Goal: Check status

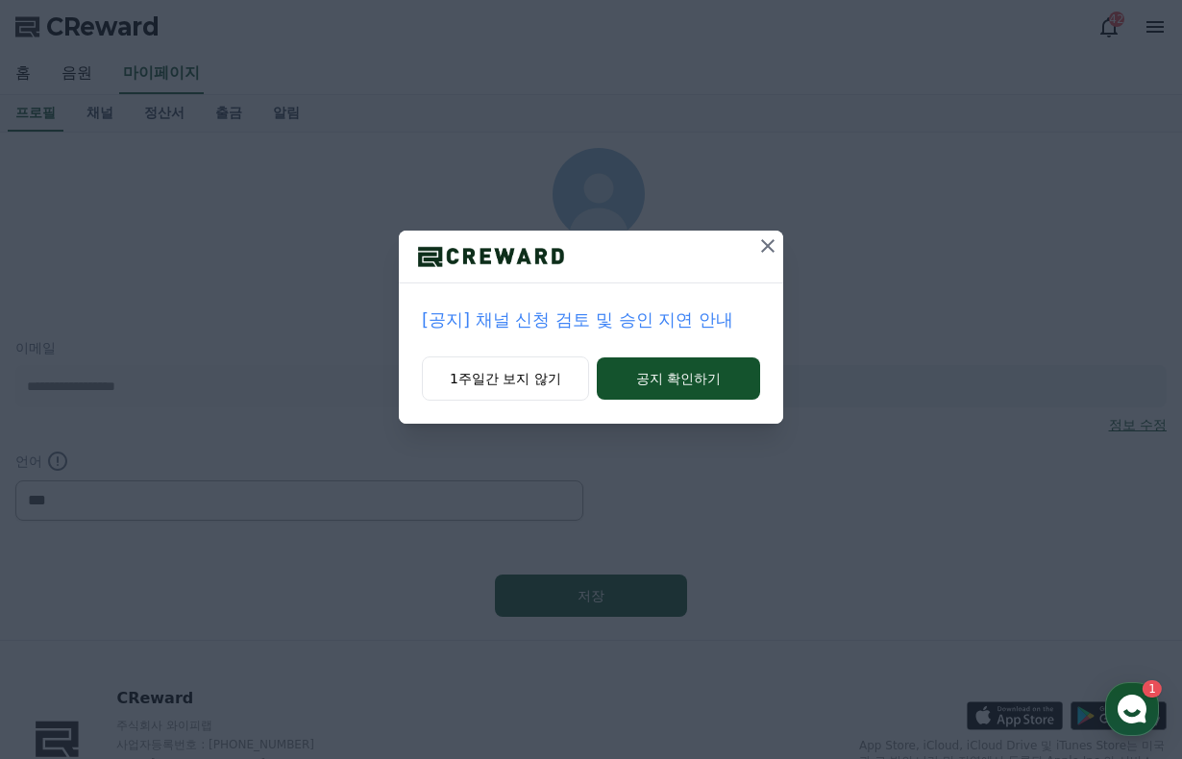
select select "**********"
click at [767, 244] on icon at bounding box center [767, 245] width 13 height 13
click at [775, 245] on icon at bounding box center [768, 246] width 23 height 23
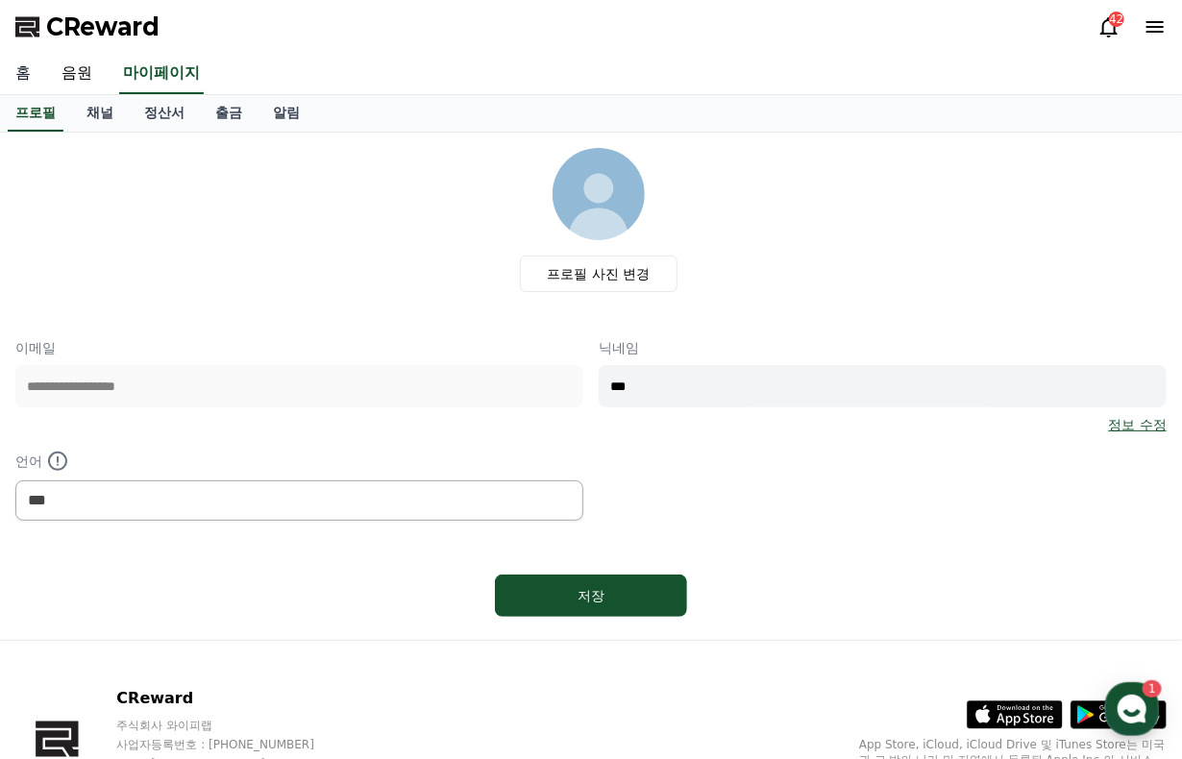
click at [31, 72] on link "홈" at bounding box center [23, 74] width 46 height 40
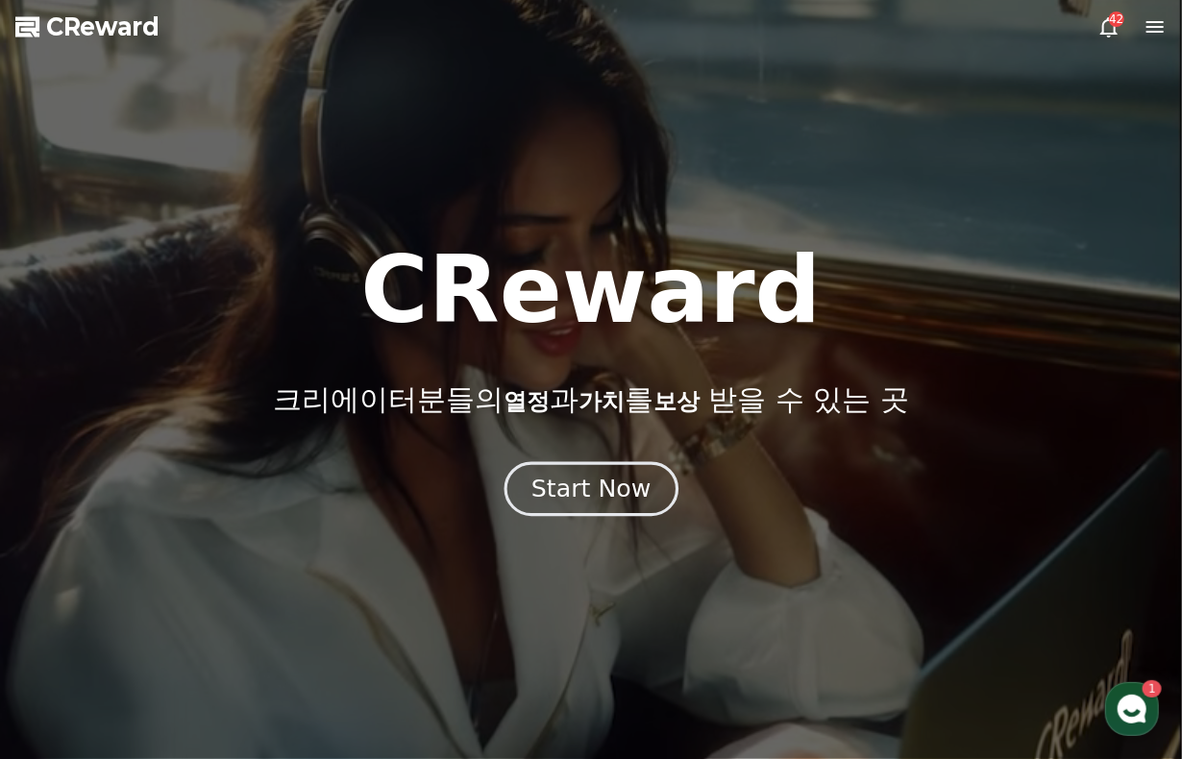
click at [614, 490] on div "Start Now" at bounding box center [591, 489] width 119 height 33
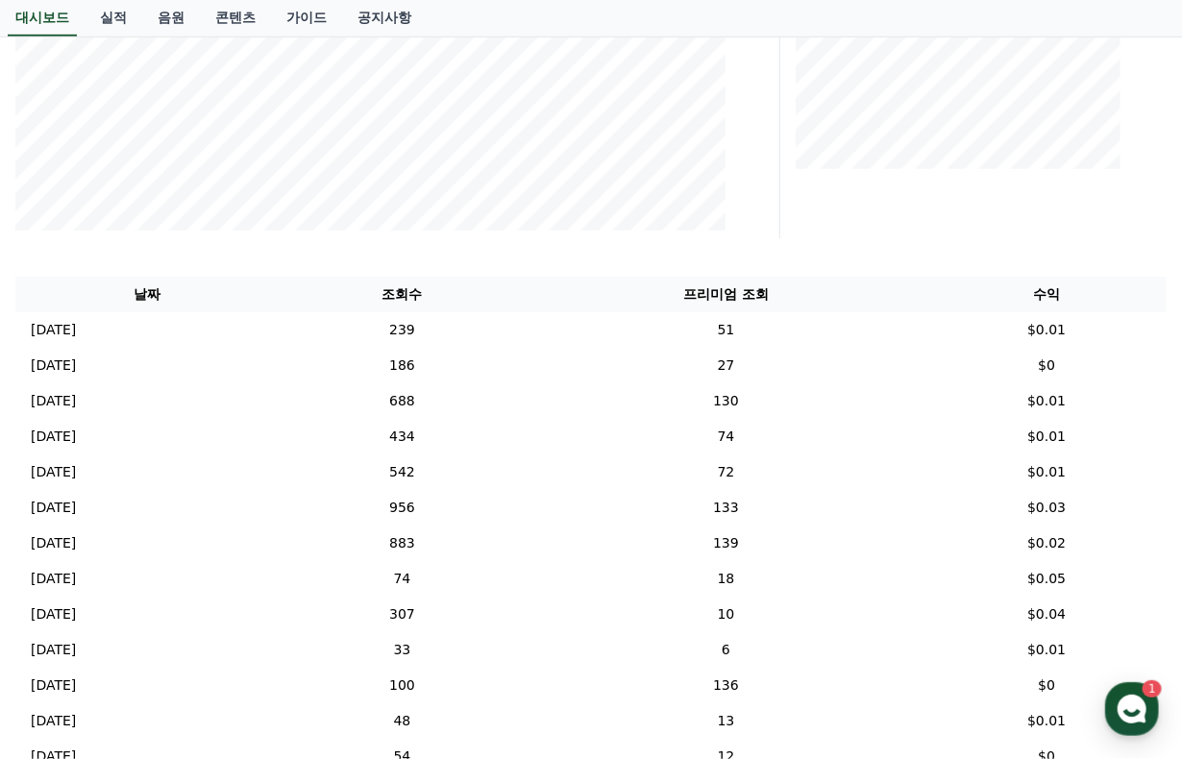
scroll to position [385, 0]
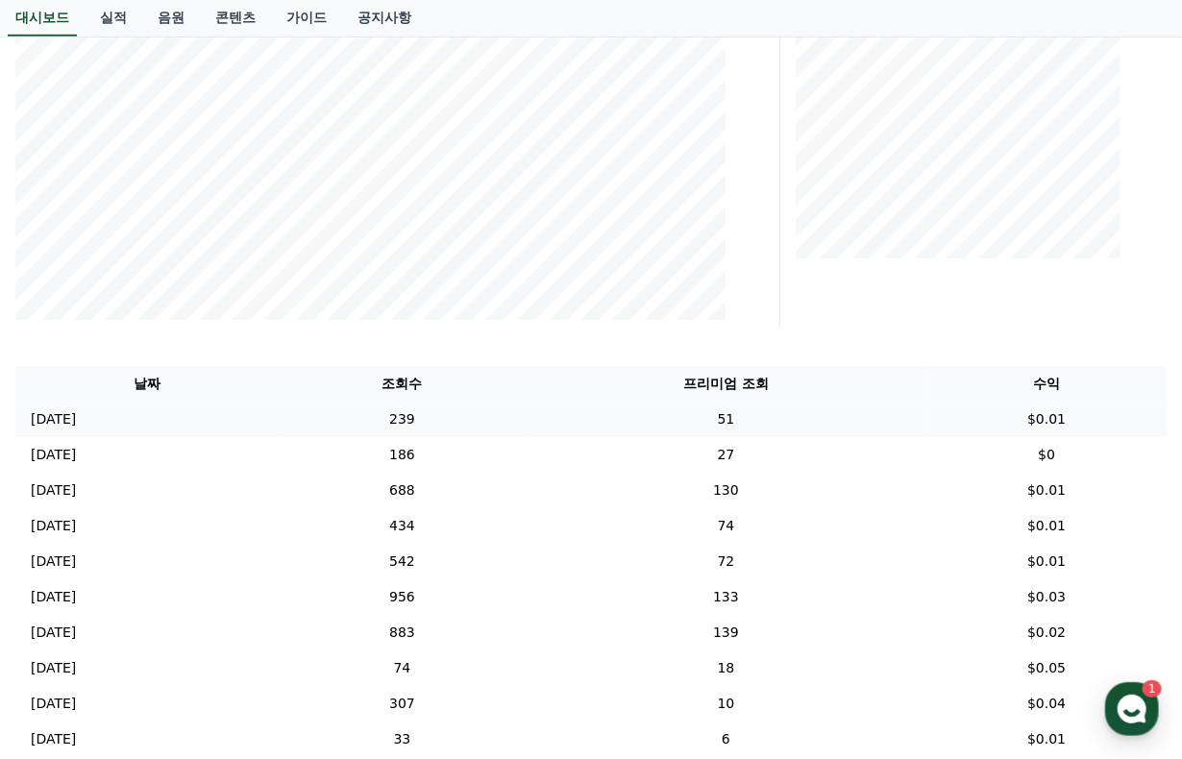
click at [76, 422] on p "[DATE]" at bounding box center [53, 419] width 45 height 20
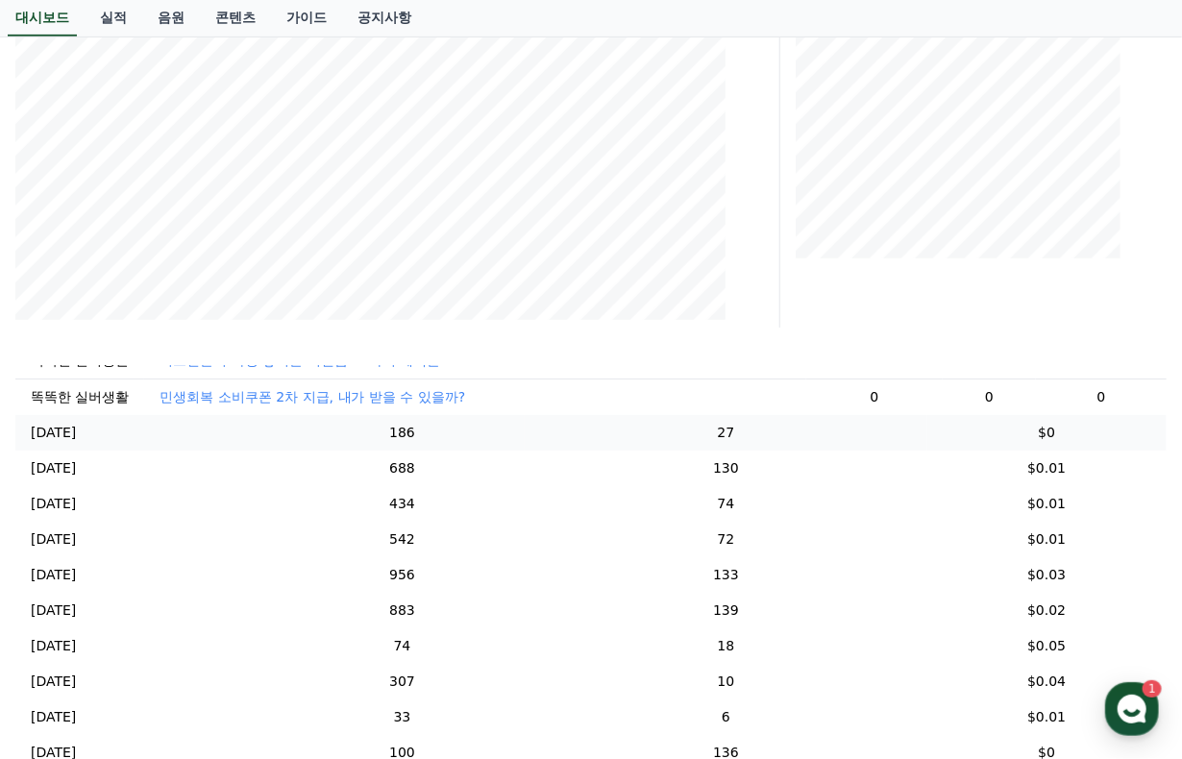
click at [43, 443] on p "[DATE]" at bounding box center [53, 433] width 45 height 20
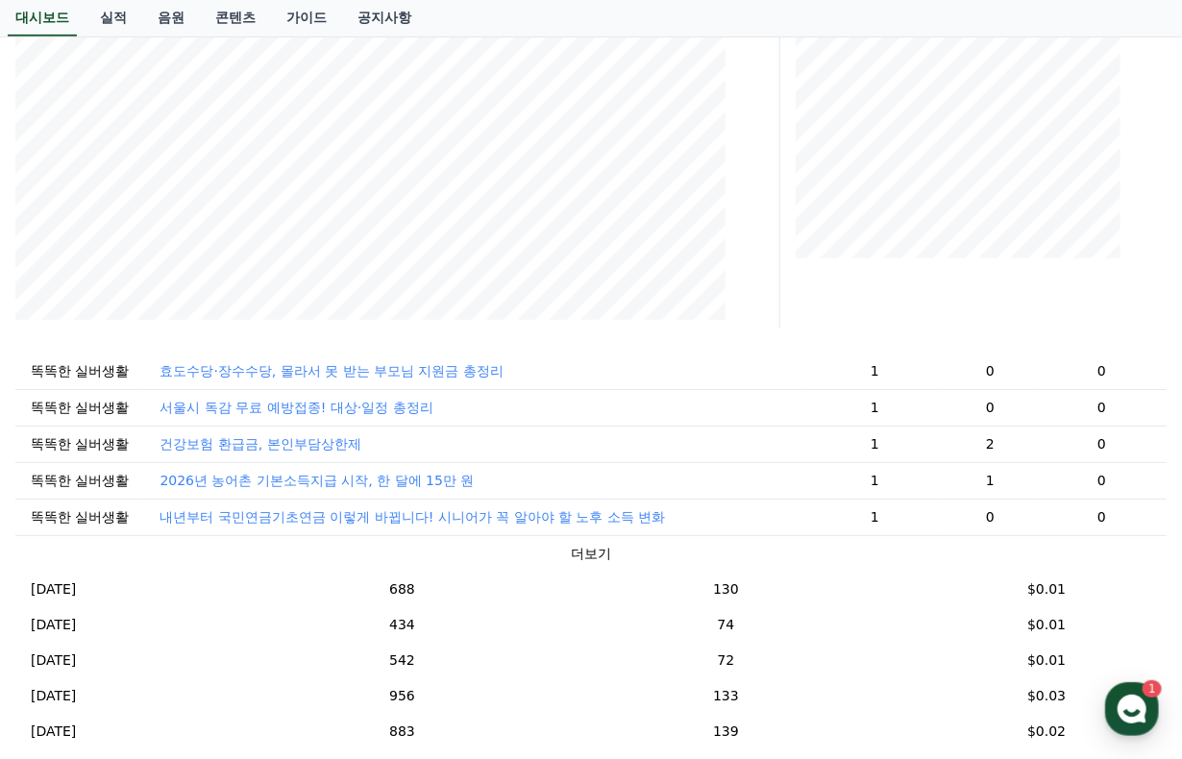
scroll to position [393, 0]
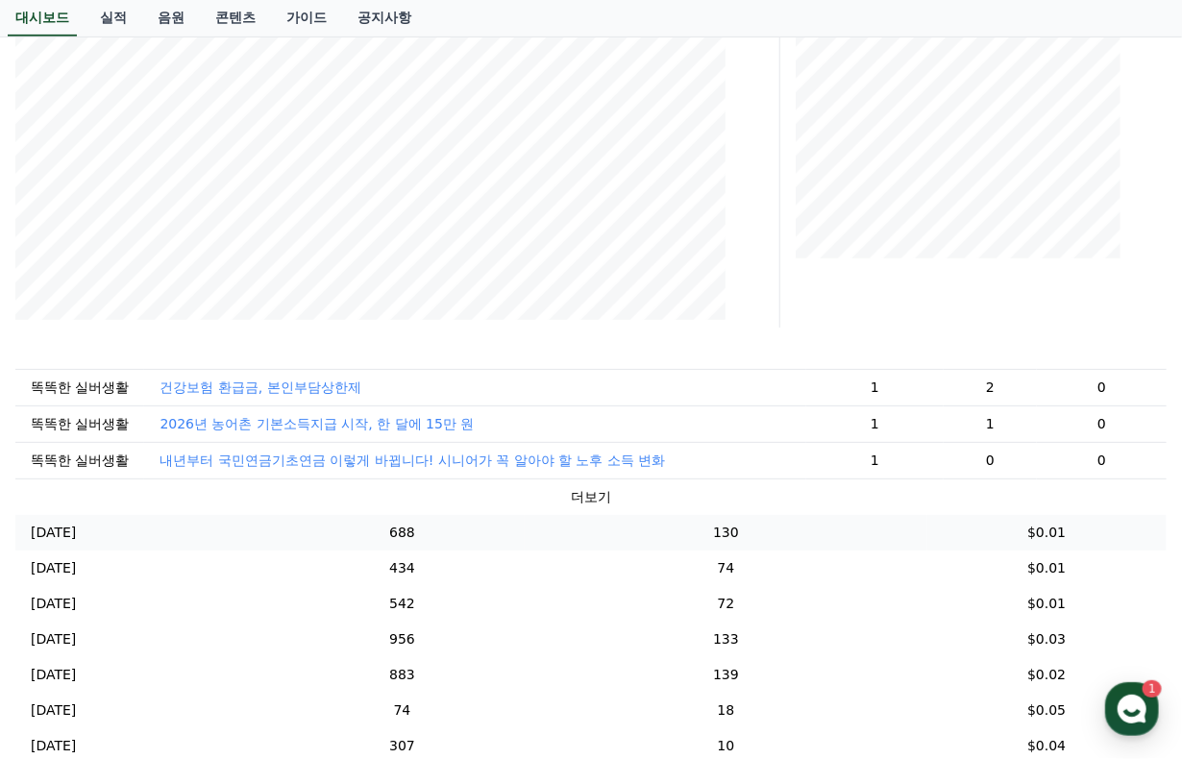
click at [58, 543] on p "[DATE]" at bounding box center [53, 533] width 45 height 20
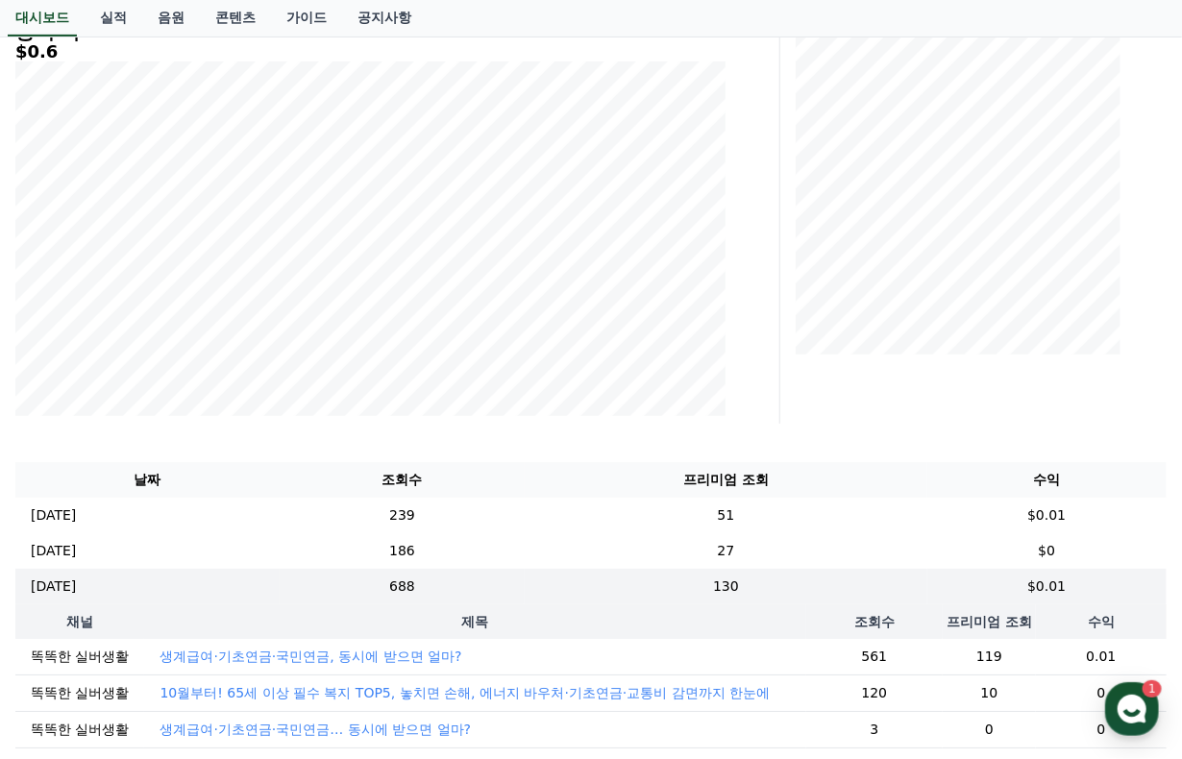
scroll to position [385, 0]
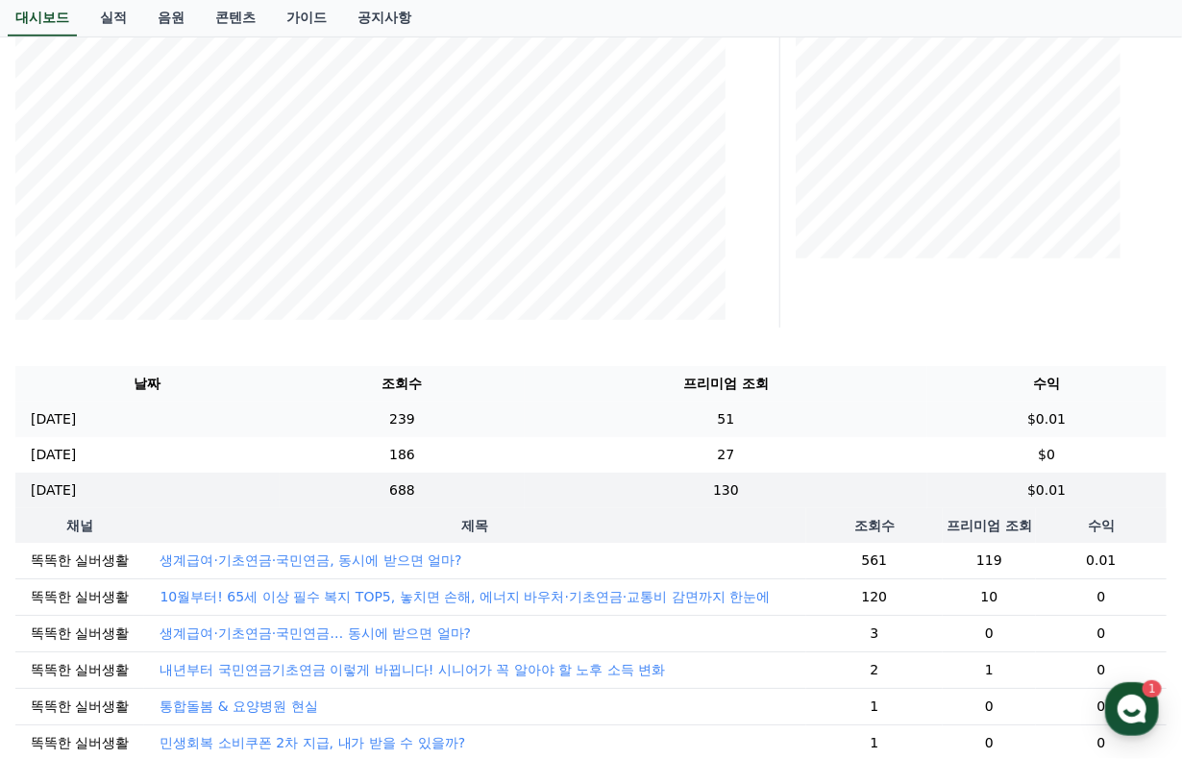
click at [74, 418] on p "[DATE]" at bounding box center [53, 419] width 45 height 20
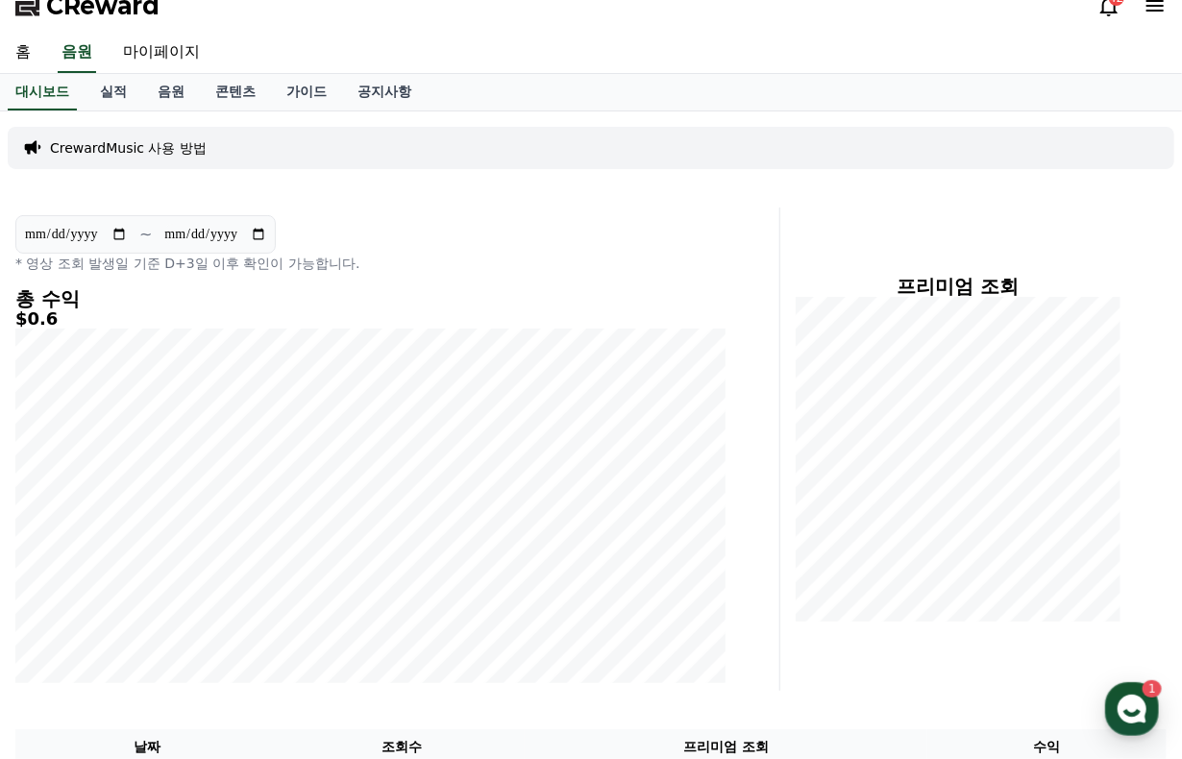
scroll to position [0, 0]
